Goal: Task Accomplishment & Management: Manage account settings

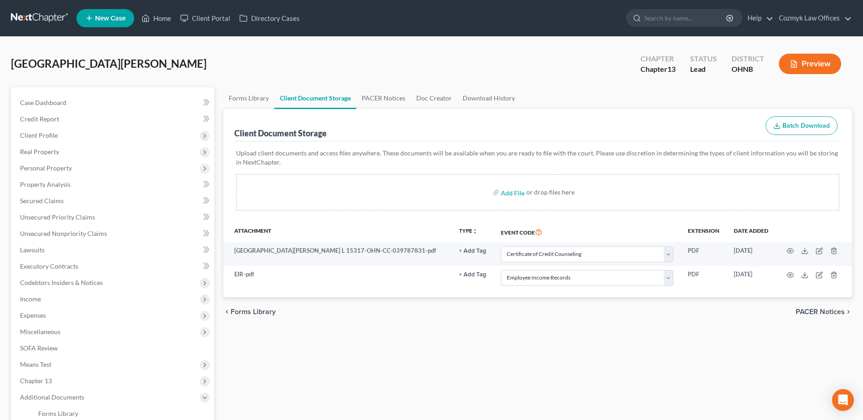
select select "5"
select select "20"
click at [169, 19] on link "Home" at bounding box center [156, 18] width 39 height 16
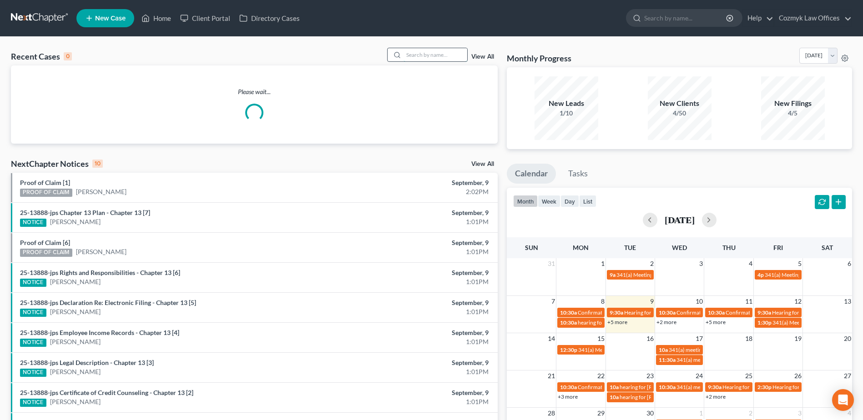
click at [451, 56] on input "search" at bounding box center [435, 54] width 64 height 13
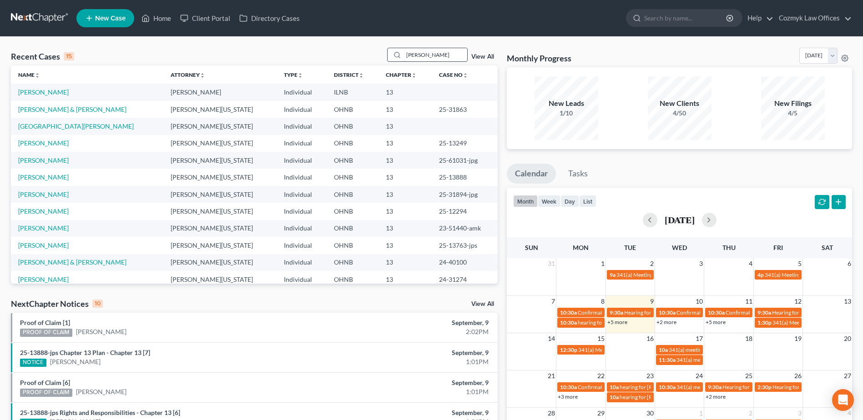
type input "[PERSON_NAME]"
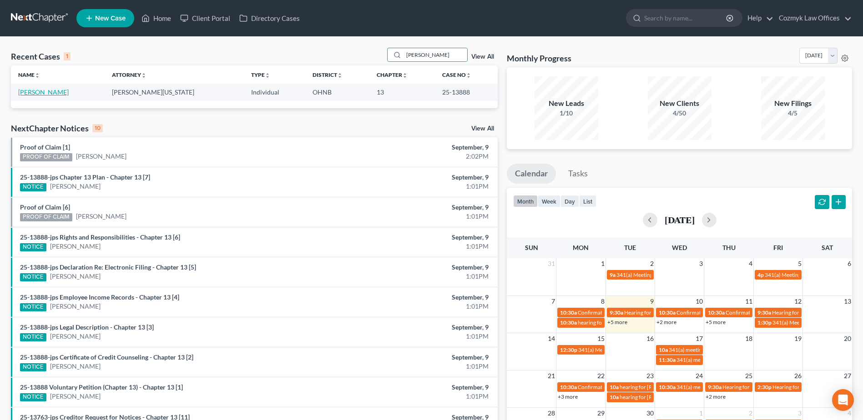
click at [61, 90] on link "[PERSON_NAME]" at bounding box center [43, 92] width 50 height 8
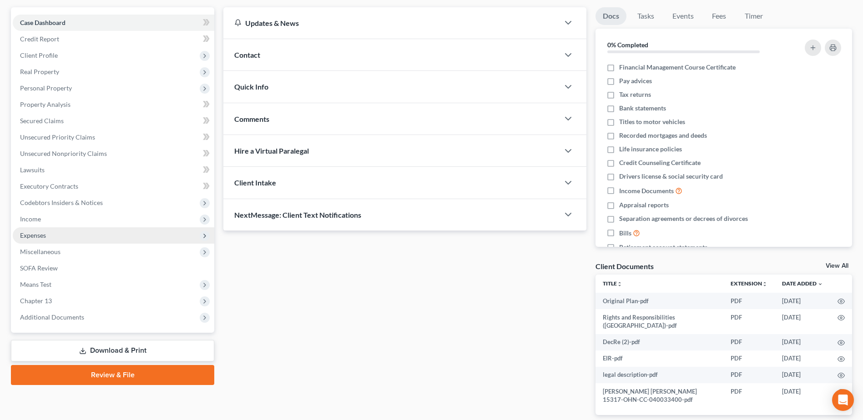
scroll to position [116, 0]
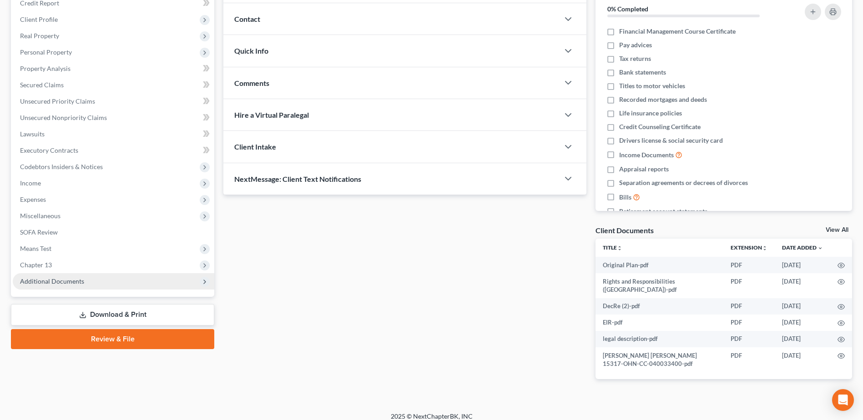
click at [123, 282] on span "Additional Documents" at bounding box center [114, 281] width 202 height 16
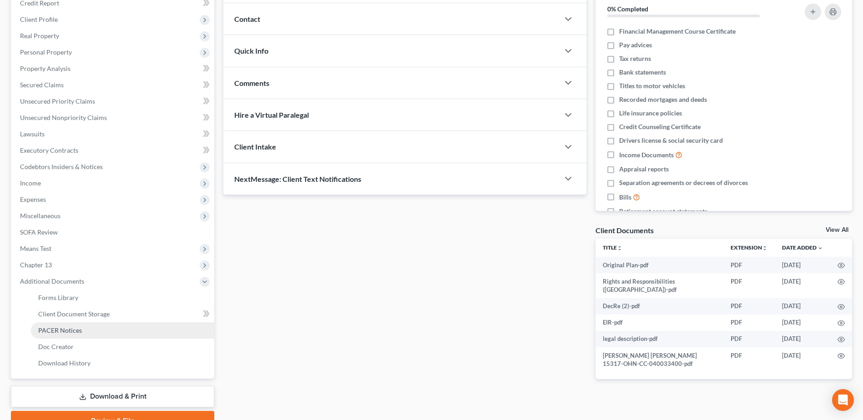
click at [108, 334] on link "PACER Notices" at bounding box center [122, 331] width 183 height 16
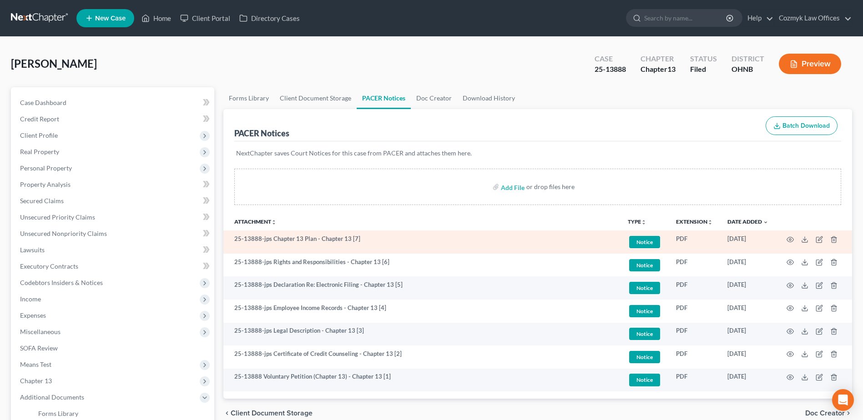
click at [796, 239] on td at bounding box center [814, 242] width 76 height 23
click at [793, 241] on icon "button" at bounding box center [790, 239] width 7 height 7
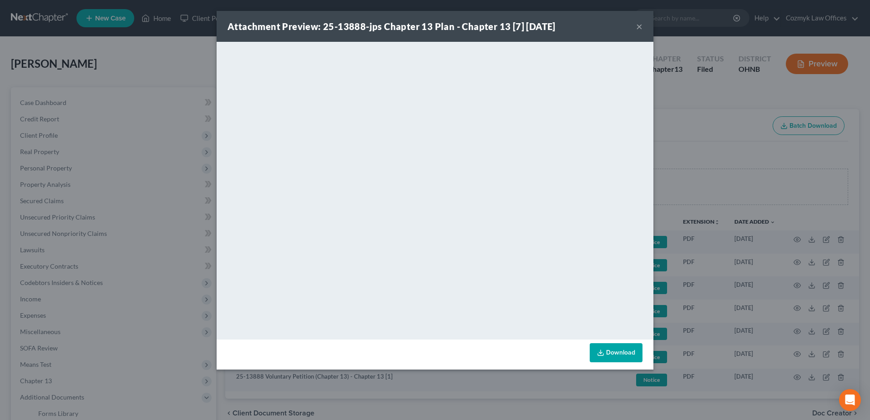
click at [638, 27] on button "×" at bounding box center [639, 26] width 6 height 11
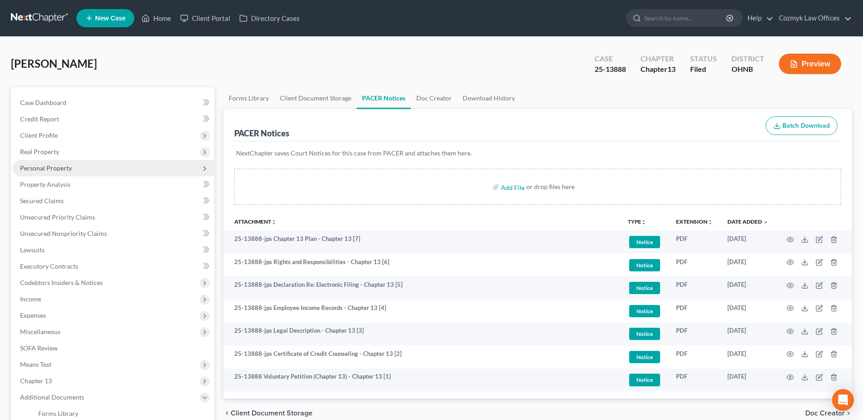
click at [85, 163] on span "Personal Property" at bounding box center [114, 168] width 202 height 16
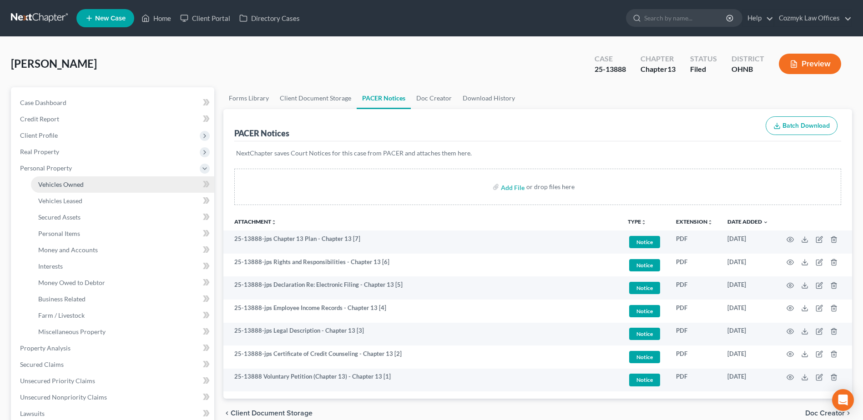
click at [95, 184] on link "Vehicles Owned" at bounding box center [122, 185] width 183 height 16
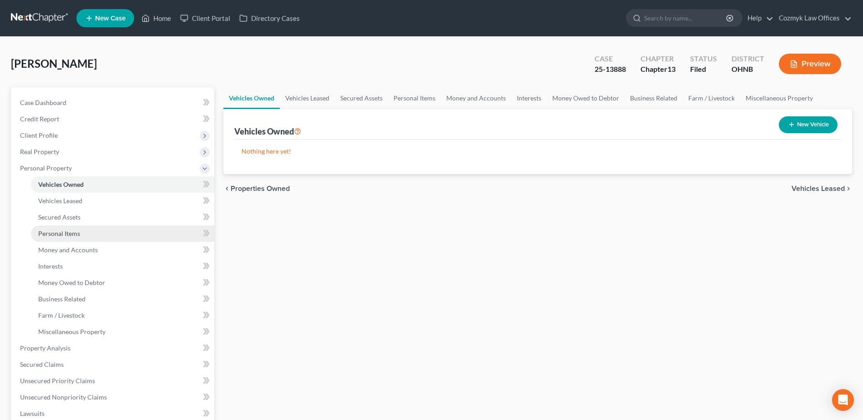
click at [82, 236] on link "Personal Items" at bounding box center [122, 234] width 183 height 16
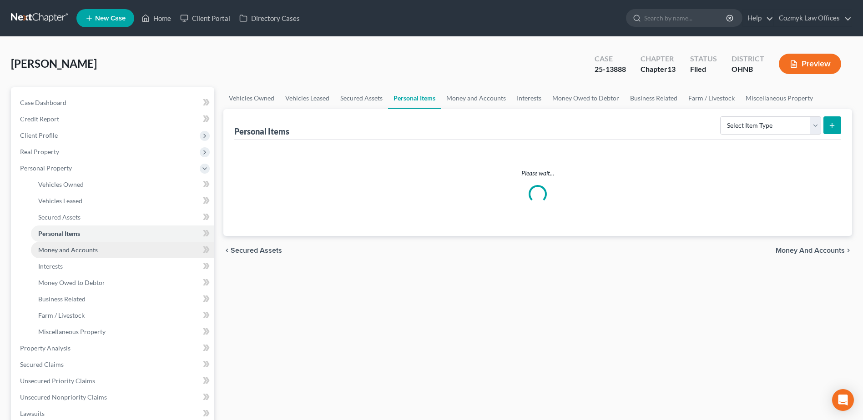
click at [84, 247] on span "Money and Accounts" at bounding box center [68, 250] width 60 height 8
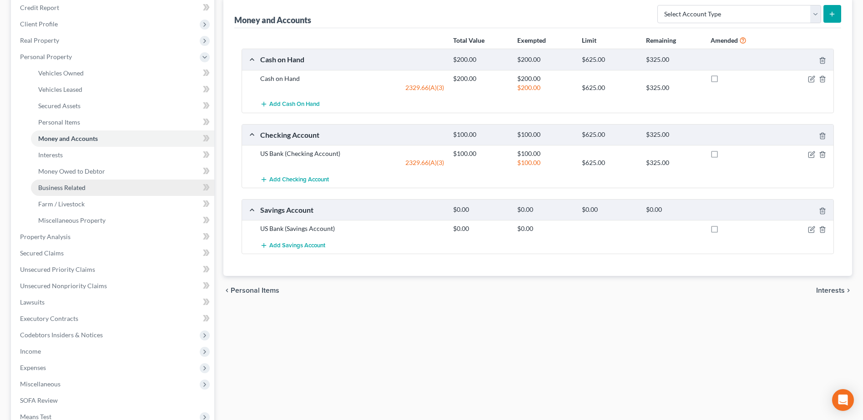
scroll to position [182, 0]
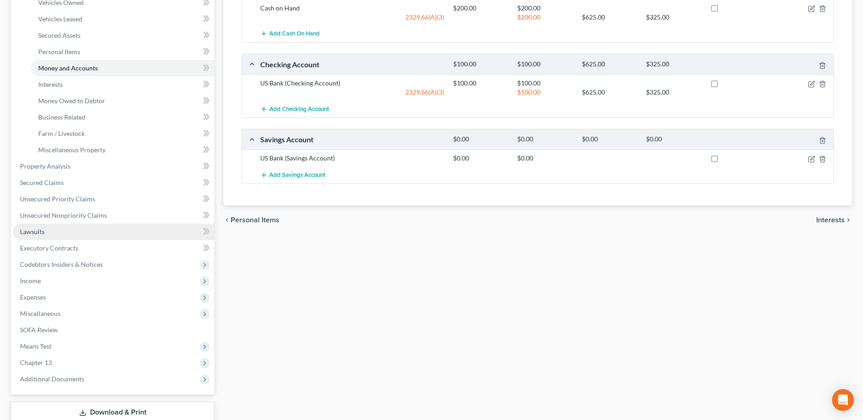
click at [91, 236] on link "Lawsuits" at bounding box center [114, 232] width 202 height 16
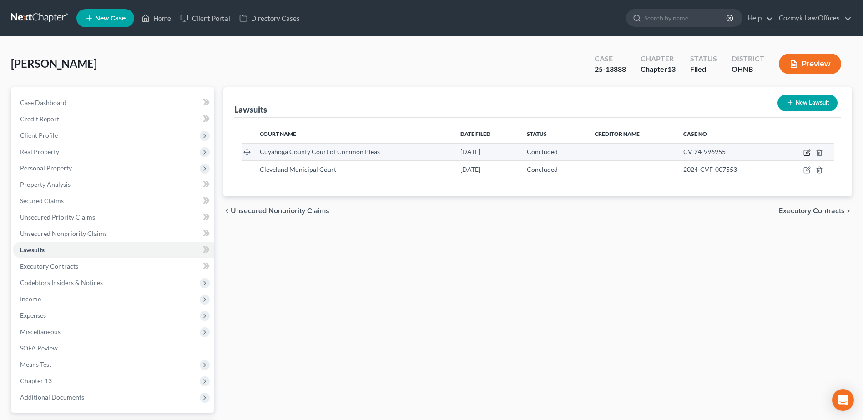
click at [810, 154] on icon "button" at bounding box center [806, 152] width 7 height 7
select select "36"
select select "2"
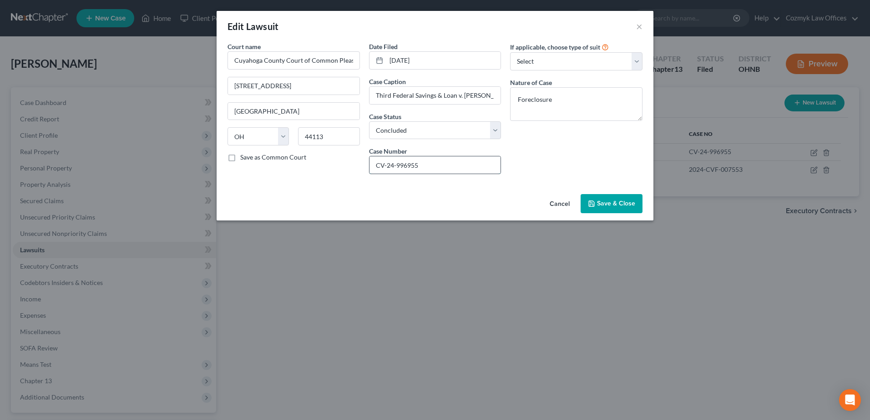
drag, startPoint x: 436, startPoint y: 164, endPoint x: 373, endPoint y: 158, distance: 63.5
click at [373, 158] on input "CV-24-996955" at bounding box center [434, 164] width 131 height 17
drag, startPoint x: 377, startPoint y: 95, endPoint x: 681, endPoint y: 103, distance: 304.4
click at [681, 103] on div "Edit Lawsuit × Court name * Cuyahoga County Court of Common Pleas [GEOGRAPHIC_D…" at bounding box center [435, 210] width 870 height 420
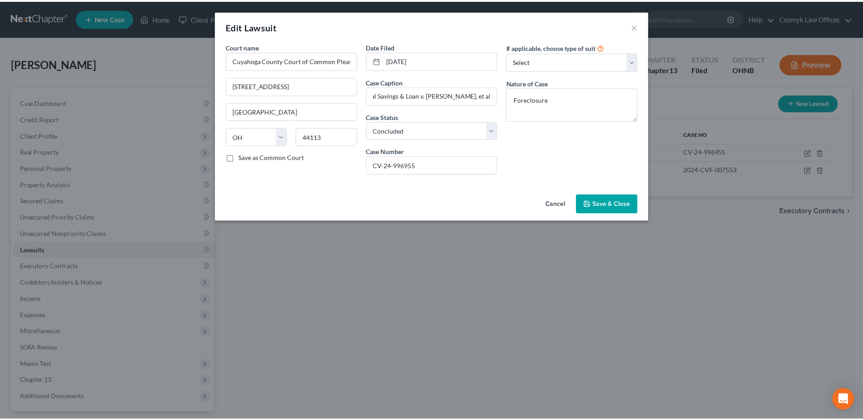
scroll to position [0, 0]
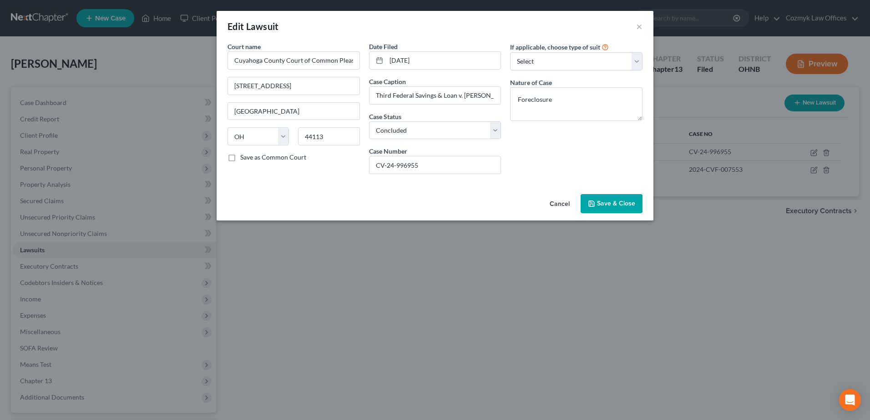
drag, startPoint x: 560, startPoint y: 204, endPoint x: 542, endPoint y: 179, distance: 30.9
click at [560, 204] on button "Cancel" at bounding box center [559, 204] width 35 height 18
